Goal: Transaction & Acquisition: Purchase product/service

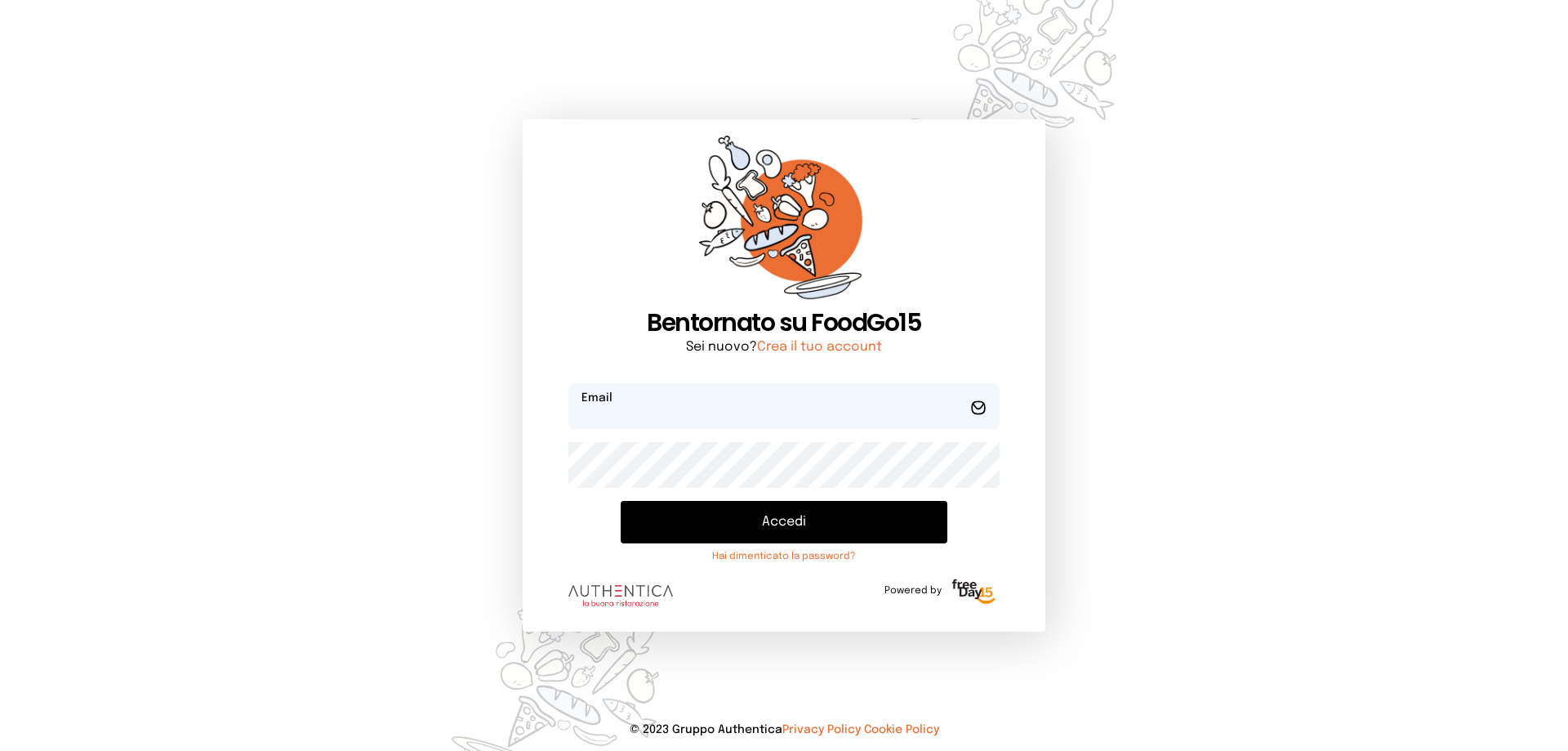
type input "**********"
click at [799, 523] on button "Accedi" at bounding box center [784, 522] width 327 height 43
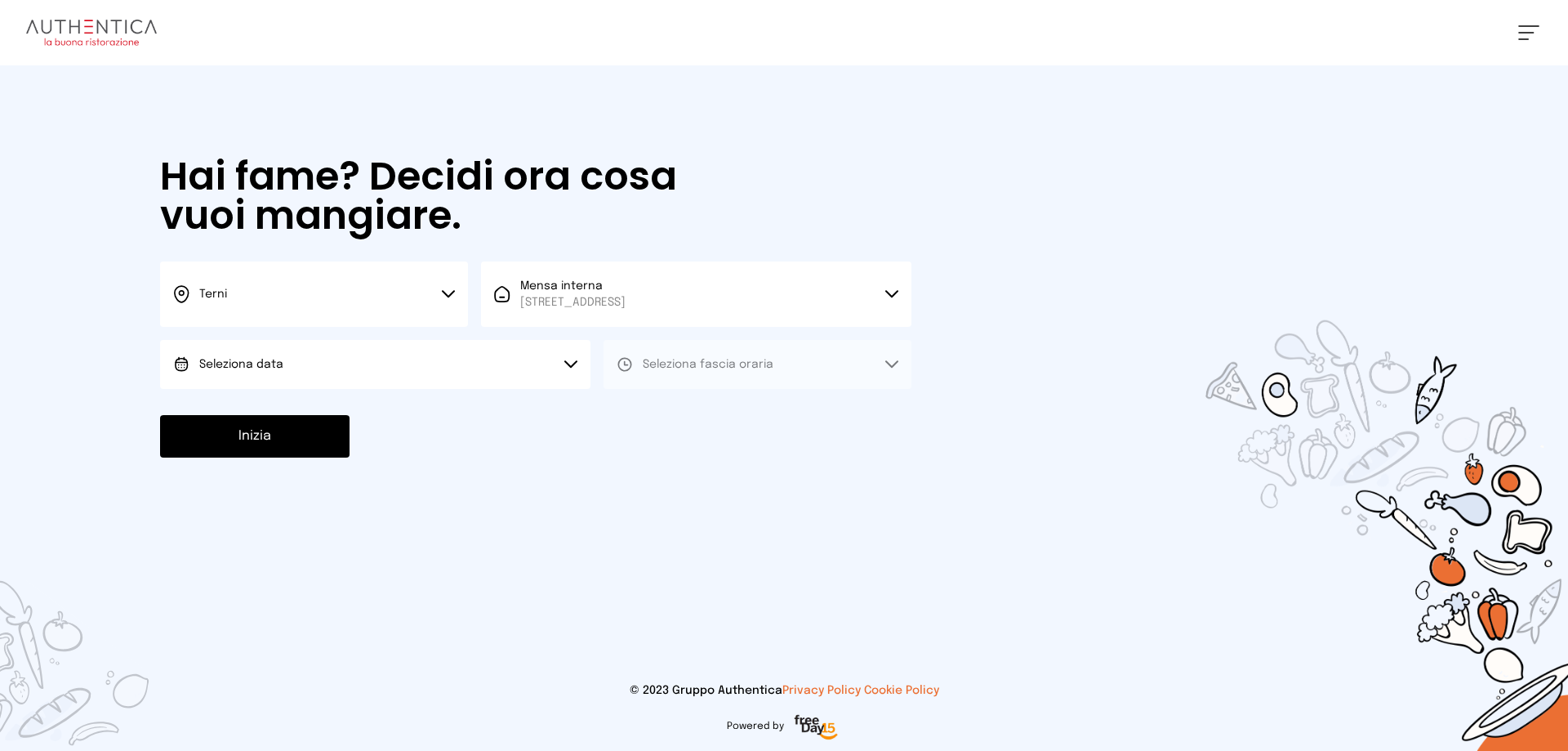
click at [275, 365] on span "Seleziona data" at bounding box center [241, 364] width 84 height 11
click at [309, 402] on li "[DATE], [DATE]" at bounding box center [375, 410] width 431 height 43
click at [682, 363] on span "Seleziona fascia oraria" at bounding box center [708, 364] width 131 height 11
click at [688, 409] on li "Pranzo" at bounding box center [757, 410] width 308 height 43
click at [224, 438] on button "Inizia" at bounding box center [254, 437] width 189 height 43
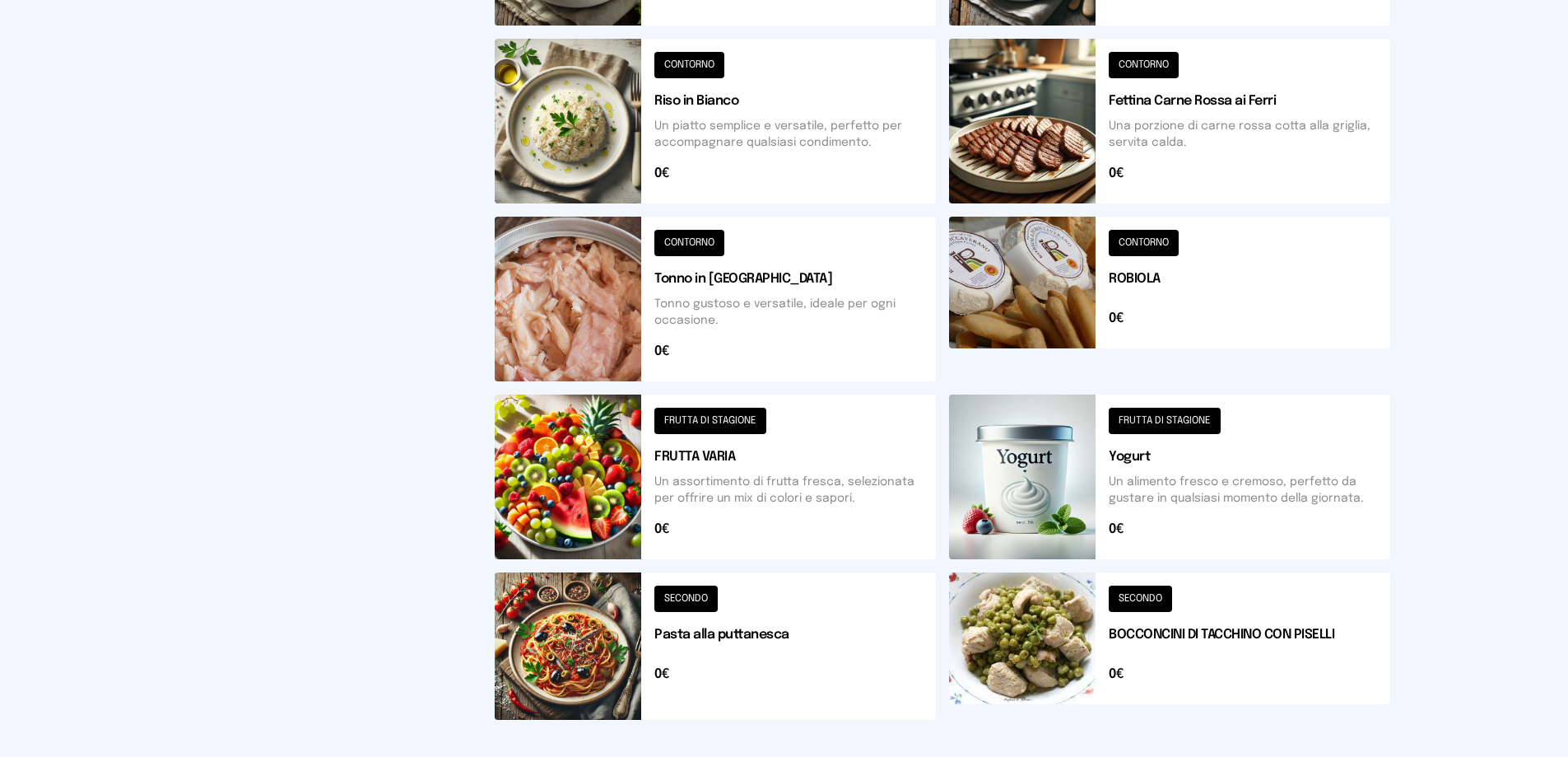
scroll to position [602, 0]
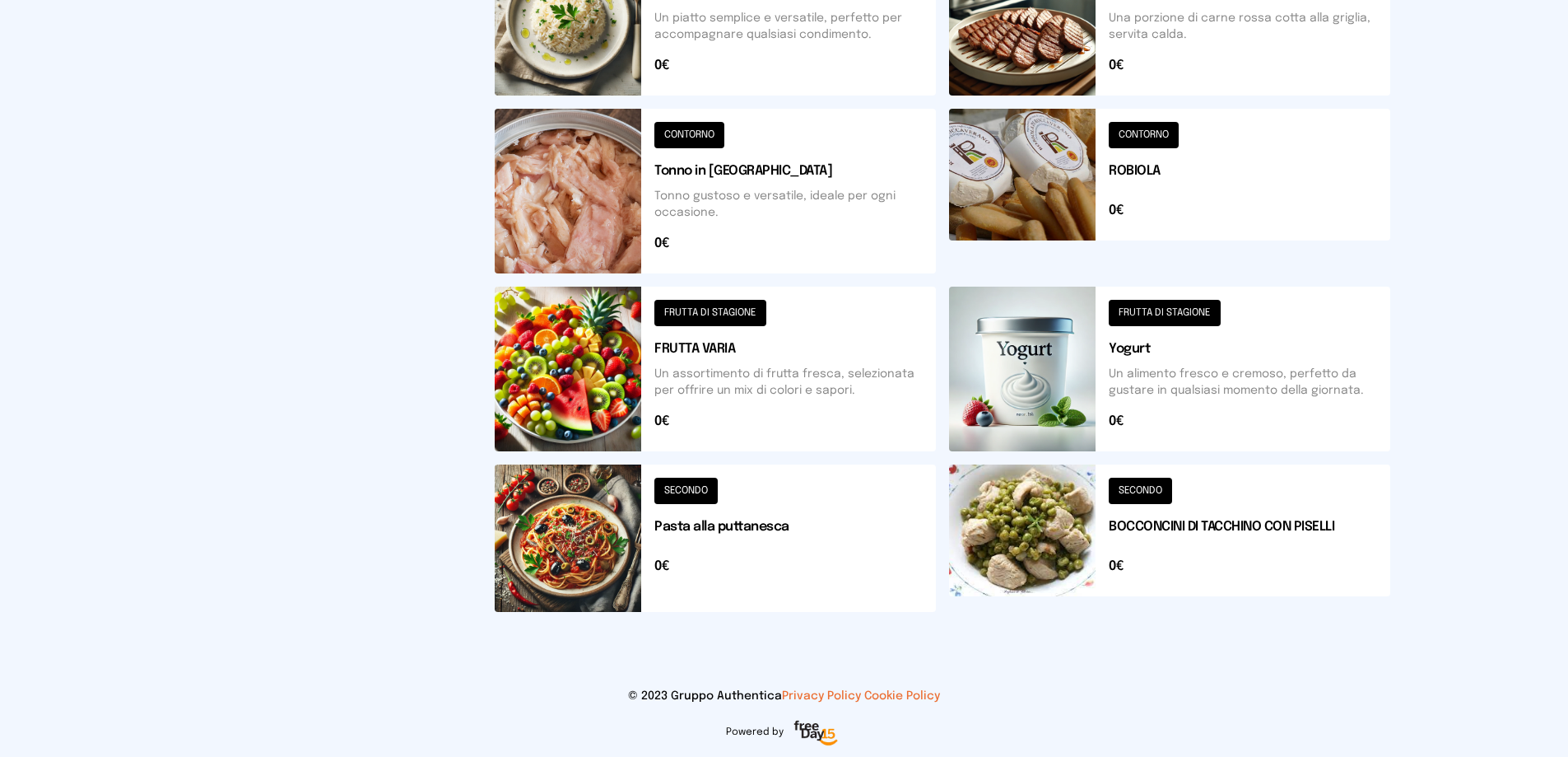
click at [1080, 529] on button at bounding box center [1169, 538] width 441 height 148
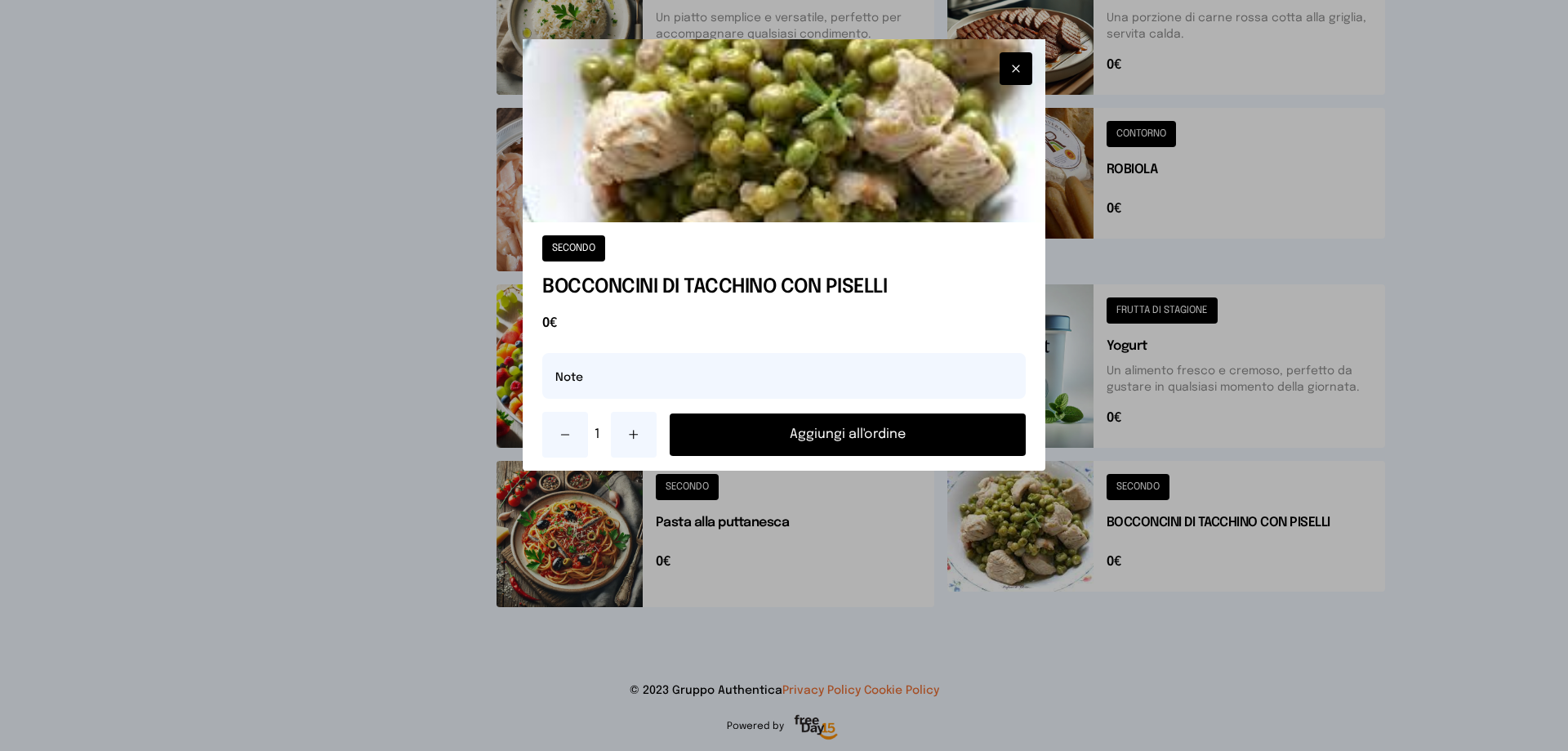
click at [858, 438] on button "Aggiungi all'ordine" at bounding box center [847, 435] width 356 height 43
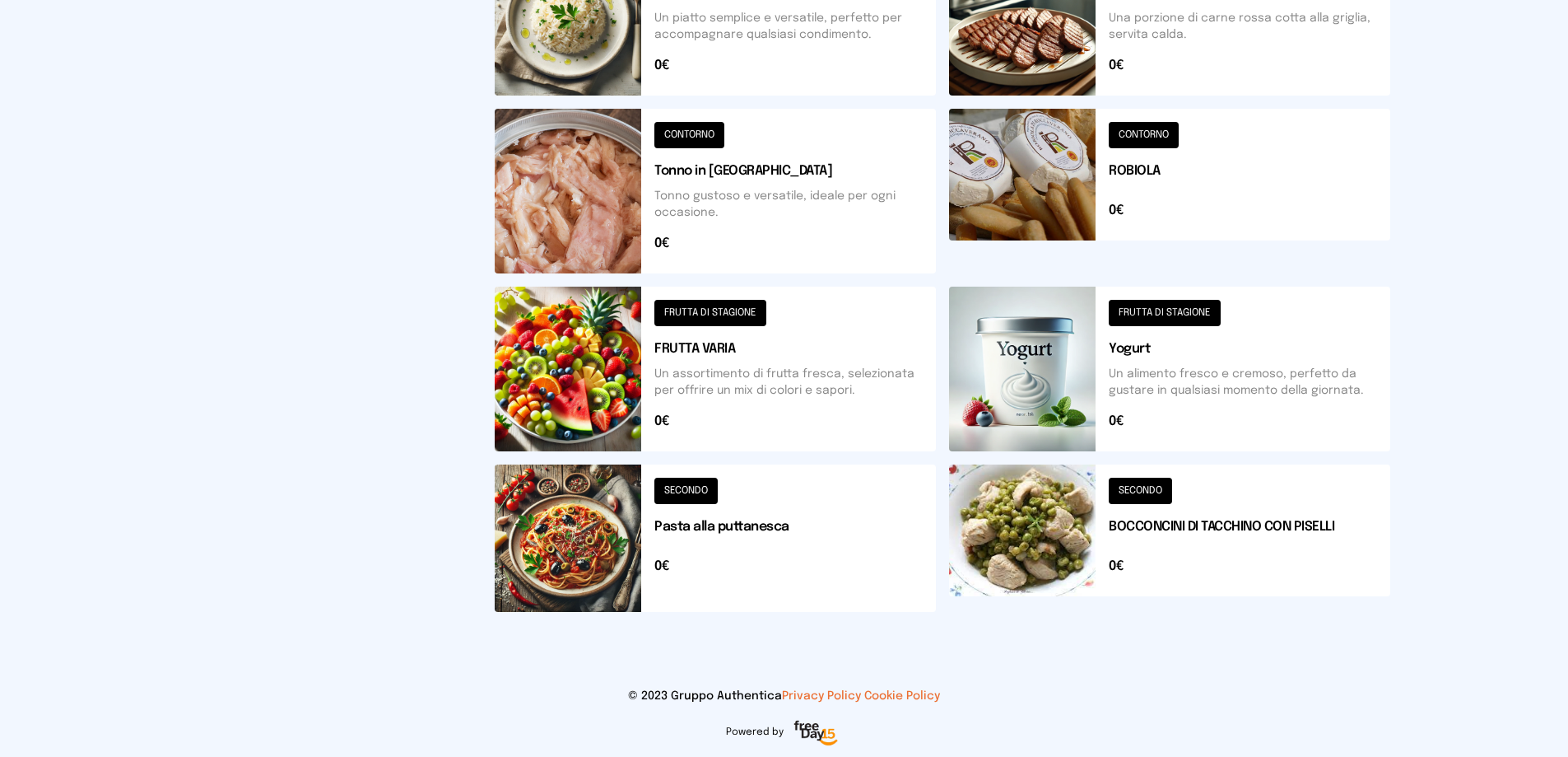
click at [608, 390] on button at bounding box center [715, 369] width 441 height 165
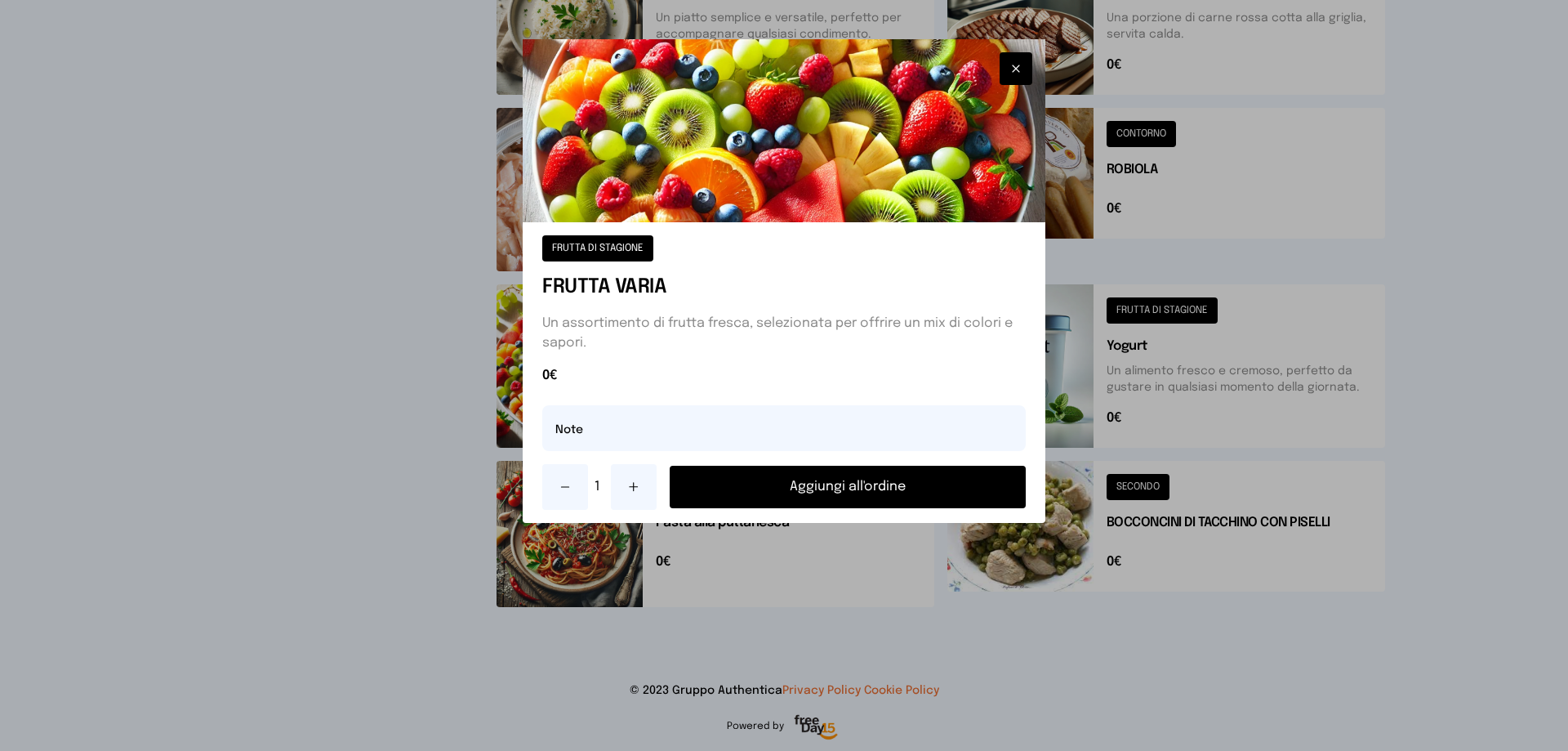
drag, startPoint x: 637, startPoint y: 495, endPoint x: 621, endPoint y: 464, distance: 34.9
click at [637, 492] on button at bounding box center [633, 486] width 45 height 45
click at [586, 431] on input "text" at bounding box center [783, 427] width 484 height 45
type input "**********"
click at [902, 489] on button "Aggiungi all'ordine" at bounding box center [847, 487] width 356 height 43
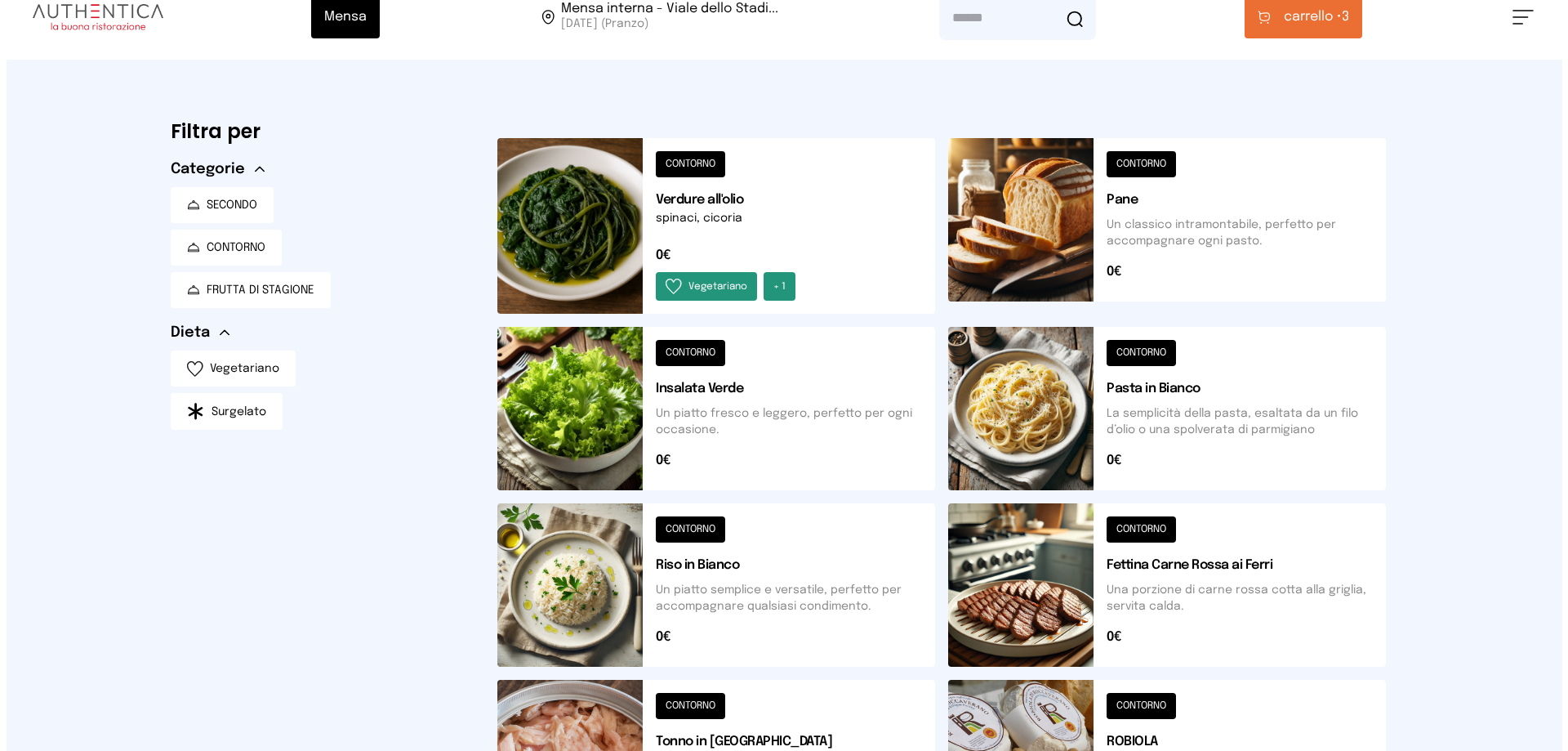
scroll to position [0, 0]
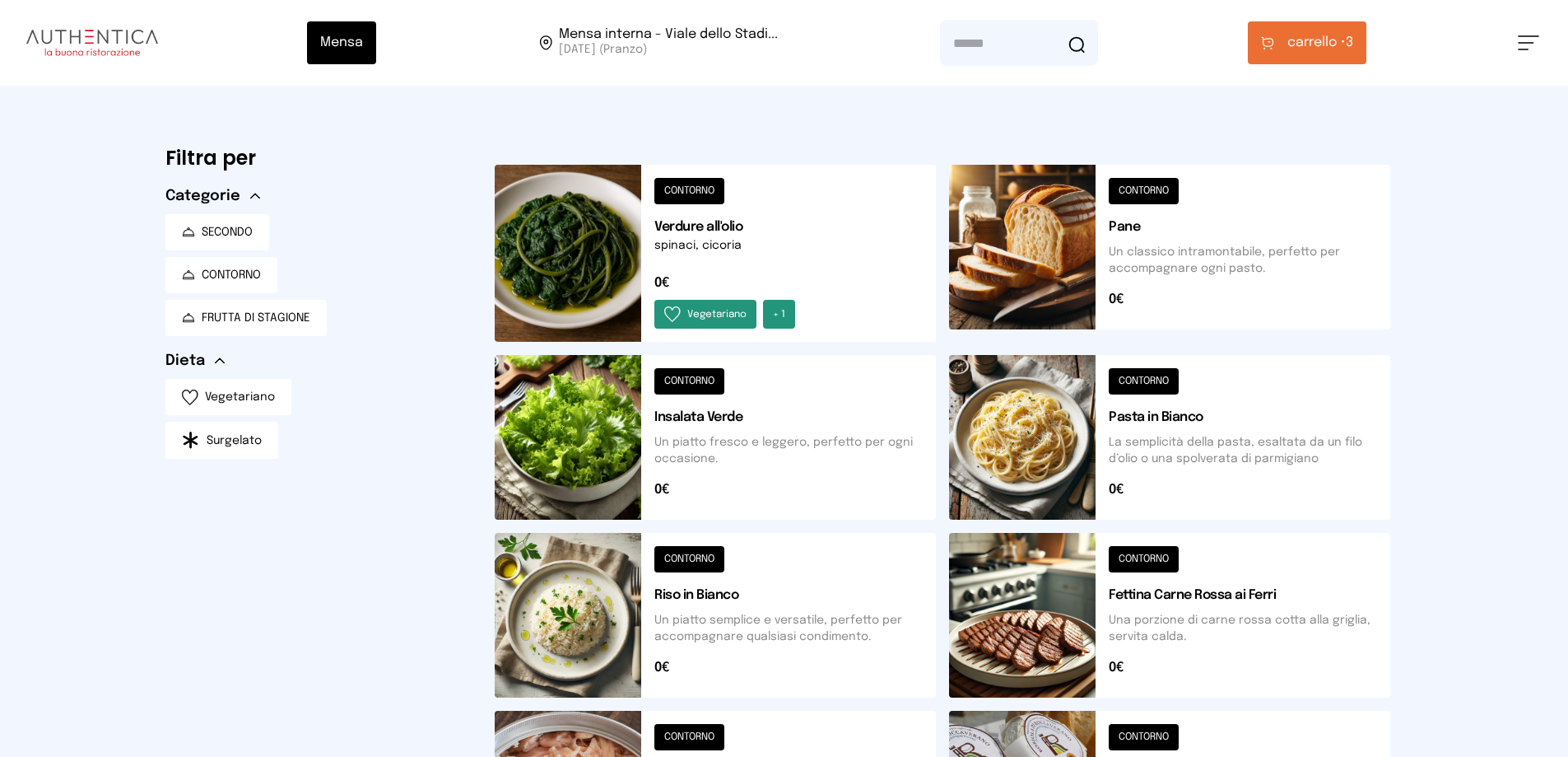
click at [1306, 43] on span "carrello •" at bounding box center [1317, 42] width 59 height 20
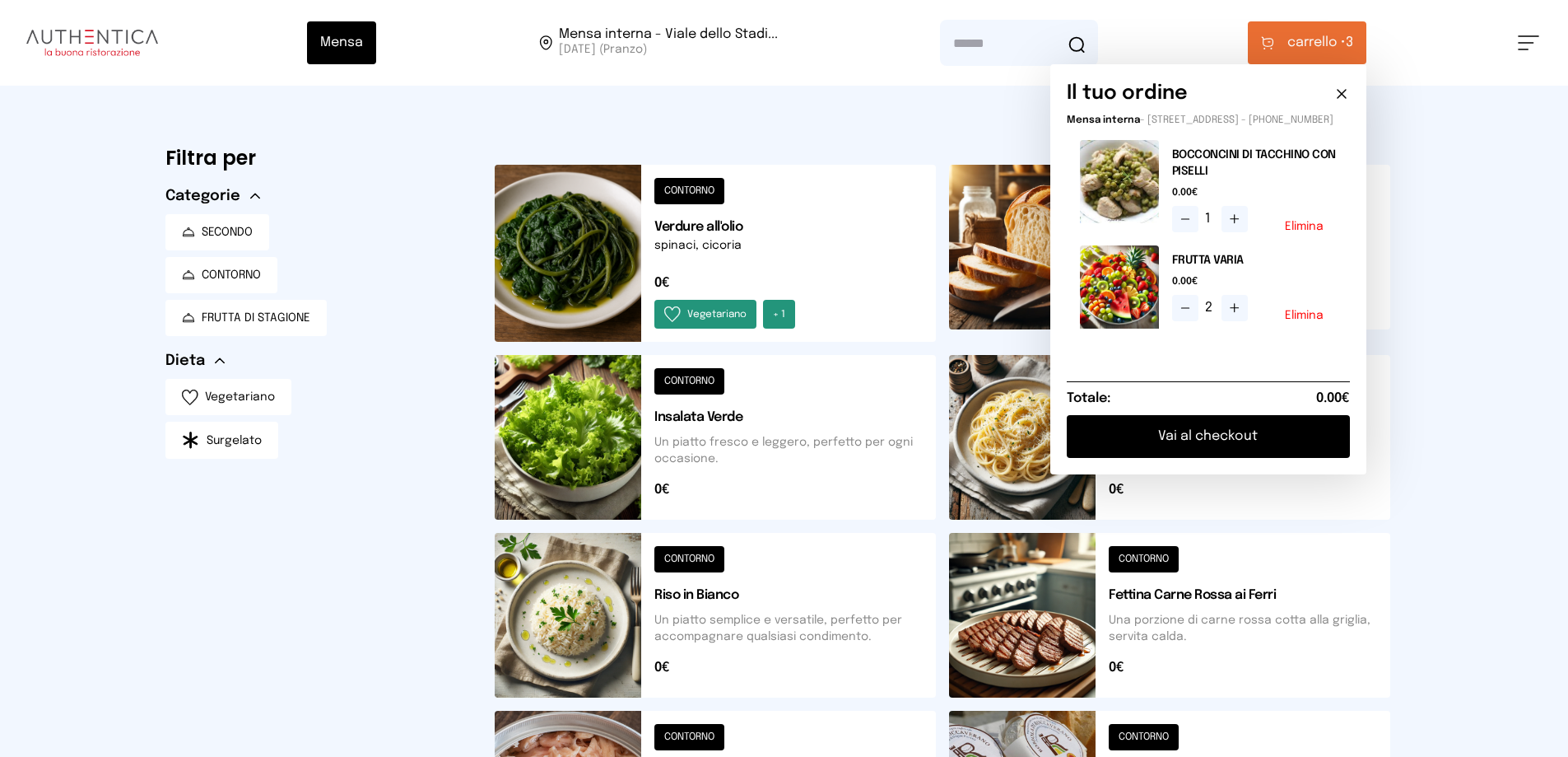
click at [1171, 453] on button "Vai al checkout" at bounding box center [1208, 437] width 283 height 43
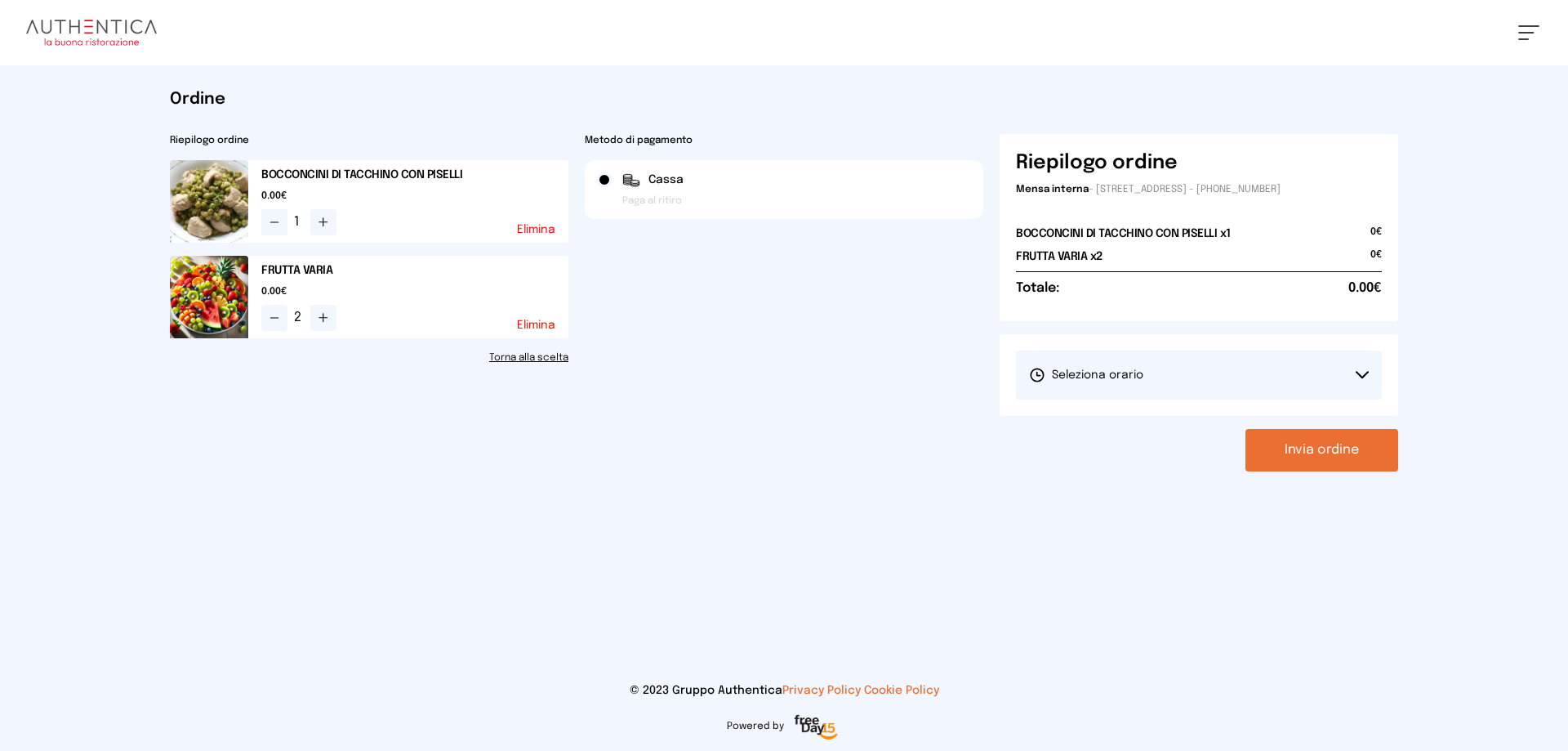
click at [1298, 382] on button "Seleziona orario" at bounding box center [1198, 374] width 365 height 49
click at [1304, 410] on li "1° Turno (13:00 - 15:00)" at bounding box center [1198, 420] width 365 height 43
drag, startPoint x: 1339, startPoint y: 450, endPoint x: 1325, endPoint y: 426, distance: 27.8
click at [1336, 444] on button "Invia ordine" at bounding box center [1322, 450] width 152 height 43
